Goal: Information Seeking & Learning: Learn about a topic

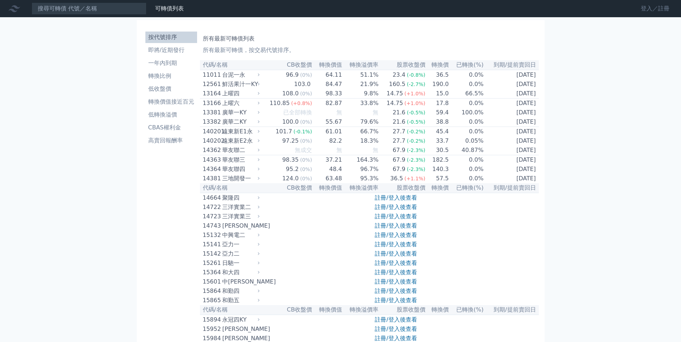
click at [655, 13] on link "登入／註冊" at bounding box center [655, 8] width 40 height 11
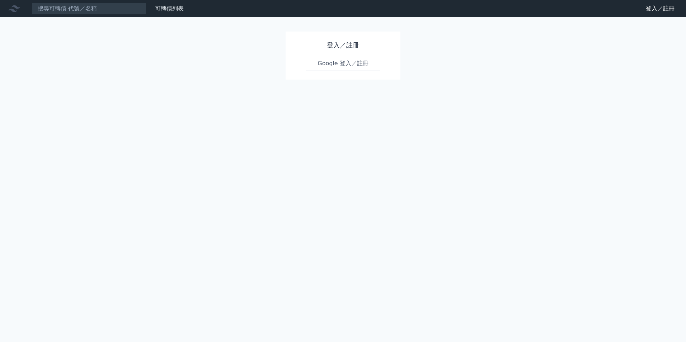
click at [354, 72] on div "登入／註冊 Google 登入／註冊" at bounding box center [343, 56] width 115 height 48
click at [349, 65] on link "Google 登入／註冊" at bounding box center [343, 63] width 75 height 15
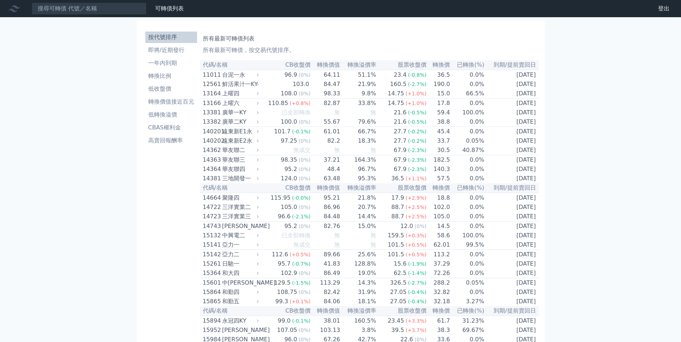
click at [165, 34] on li "按代號排序" at bounding box center [171, 37] width 52 height 9
click at [168, 48] on li "即將/近期發行" at bounding box center [171, 50] width 52 height 9
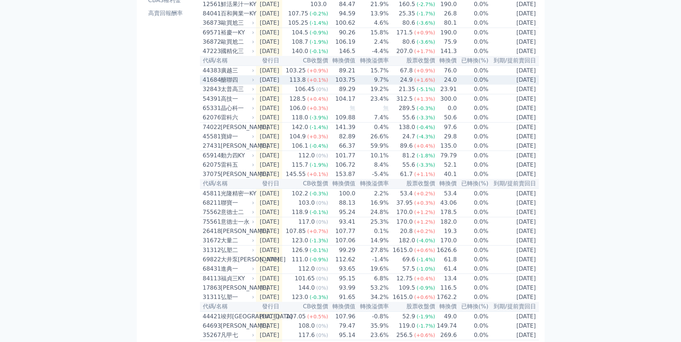
scroll to position [144, 0]
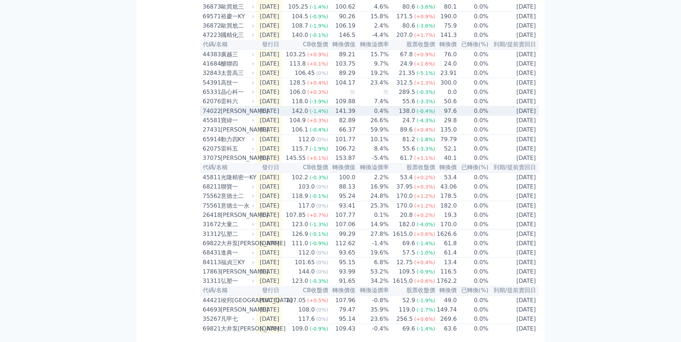
click at [356, 116] on td "141.39" at bounding box center [341, 112] width 27 height 10
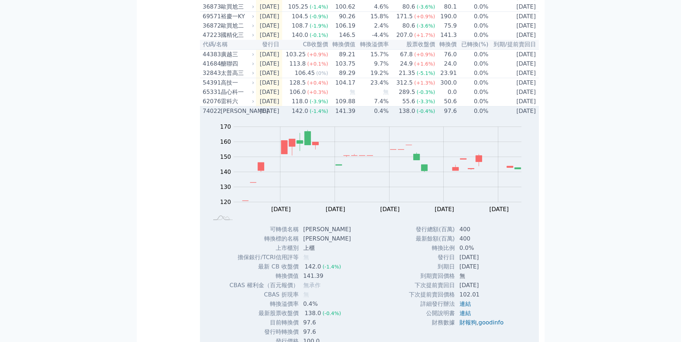
click at [356, 116] on td "141.39" at bounding box center [341, 112] width 27 height 10
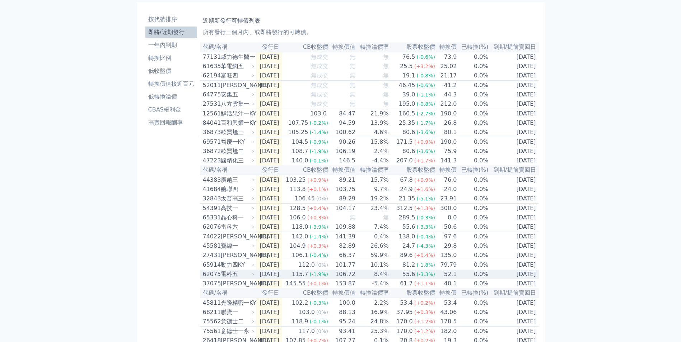
scroll to position [0, 0]
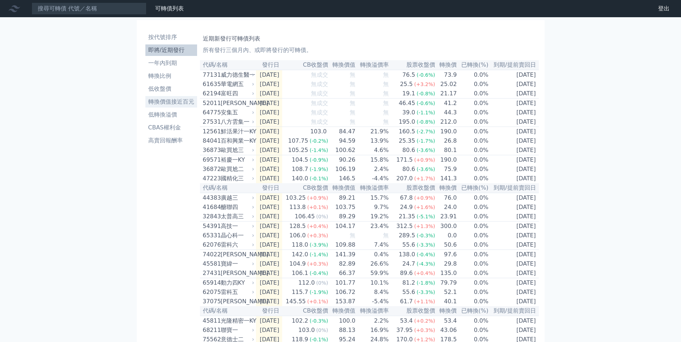
click at [166, 106] on li "轉換價值接近百元" at bounding box center [171, 102] width 52 height 9
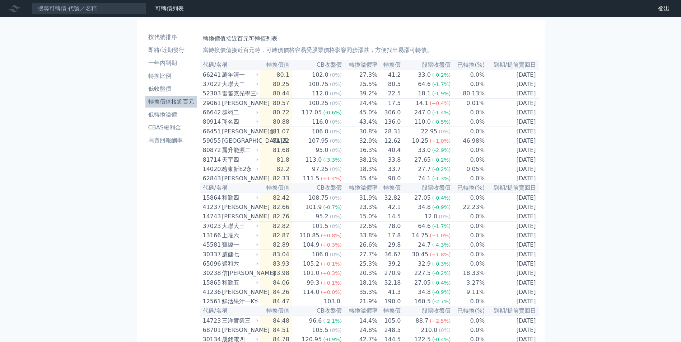
drag, startPoint x: 72, startPoint y: 2, endPoint x: 72, endPoint y: 10, distance: 7.5
click at [73, 3] on nav "可轉債列表 財務數據 可轉債列表 財務數據 登出 登出" at bounding box center [340, 8] width 681 height 17
click at [72, 10] on input at bounding box center [89, 9] width 115 height 12
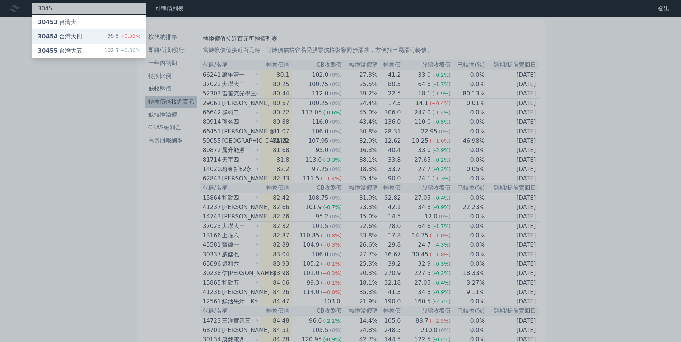
type input "3045"
click at [94, 37] on div "30454 台灣大四 99.8 +0.55%" at bounding box center [89, 36] width 114 height 14
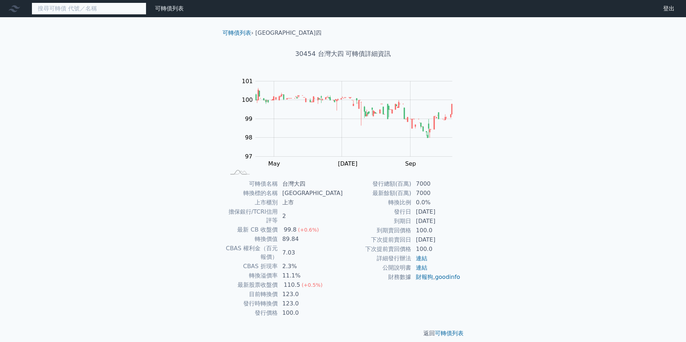
click at [109, 13] on input at bounding box center [89, 9] width 115 height 12
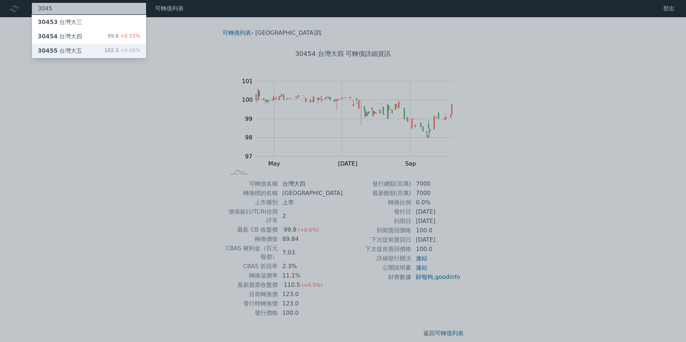
type input "3045"
click at [121, 48] on span "+0.00%" at bounding box center [130, 50] width 22 height 6
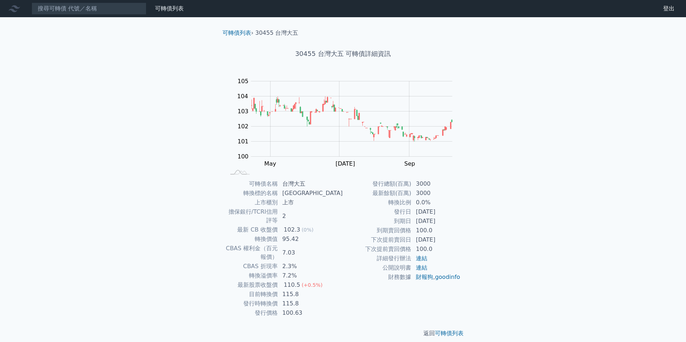
click at [8, 21] on div "可轉債列表 財務數據 可轉債列表 財務數據 登出 登出 可轉債列表 › 30455 台灣大五 30455 台灣大五 可轉債詳細資訊 Zoom Out 104 …" at bounding box center [343, 175] width 686 height 350
click at [9, 11] on icon at bounding box center [14, 8] width 11 height 11
click at [24, 5] on div at bounding box center [15, 8] width 23 height 11
click at [166, 5] on link "可轉債列表" at bounding box center [169, 8] width 29 height 7
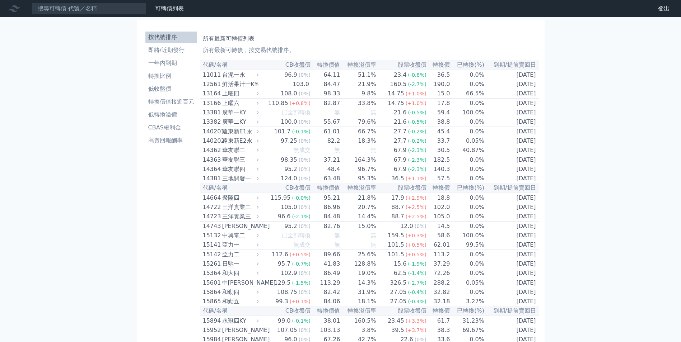
click at [172, 104] on li "轉換價值接近百元" at bounding box center [171, 102] width 52 height 9
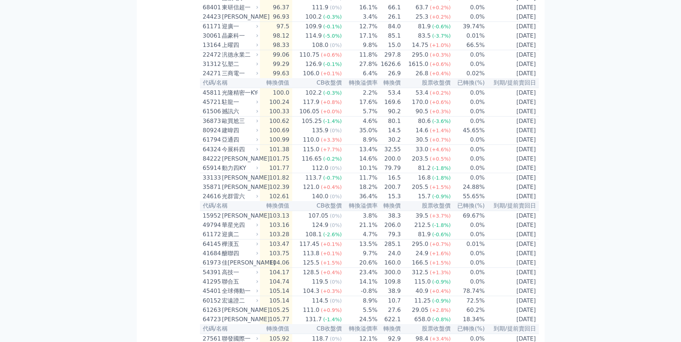
scroll to position [969, 0]
